Goal: Task Accomplishment & Management: Manage account settings

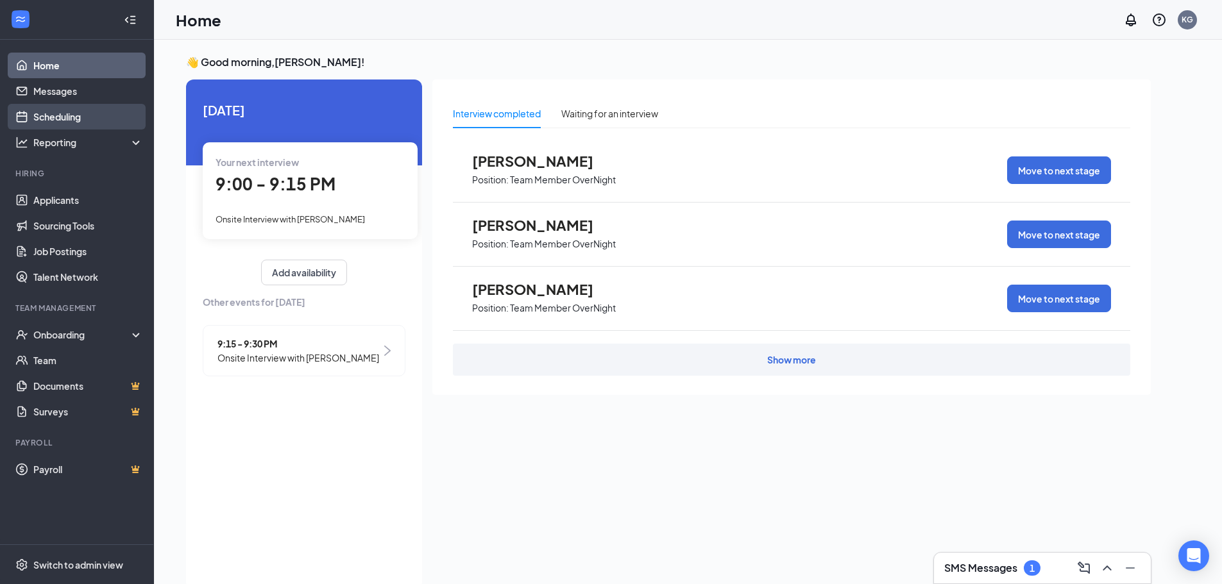
click at [91, 112] on link "Scheduling" at bounding box center [88, 117] width 110 height 26
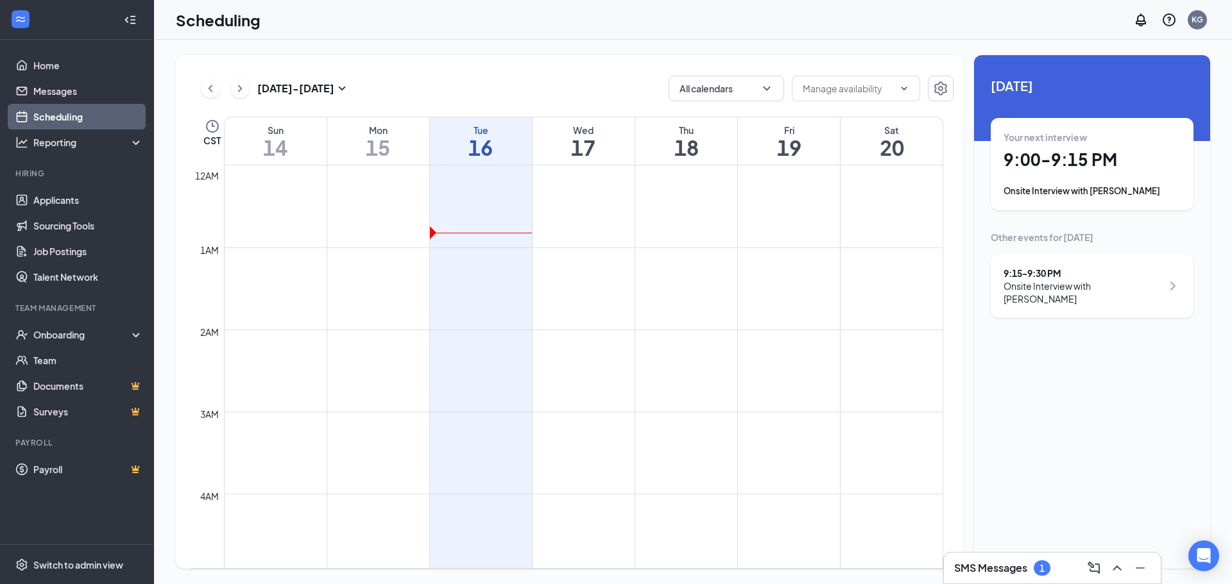
scroll to position [631, 0]
click at [588, 151] on h1 "17" at bounding box center [583, 148] width 102 height 22
